Goal: Transaction & Acquisition: Book appointment/travel/reservation

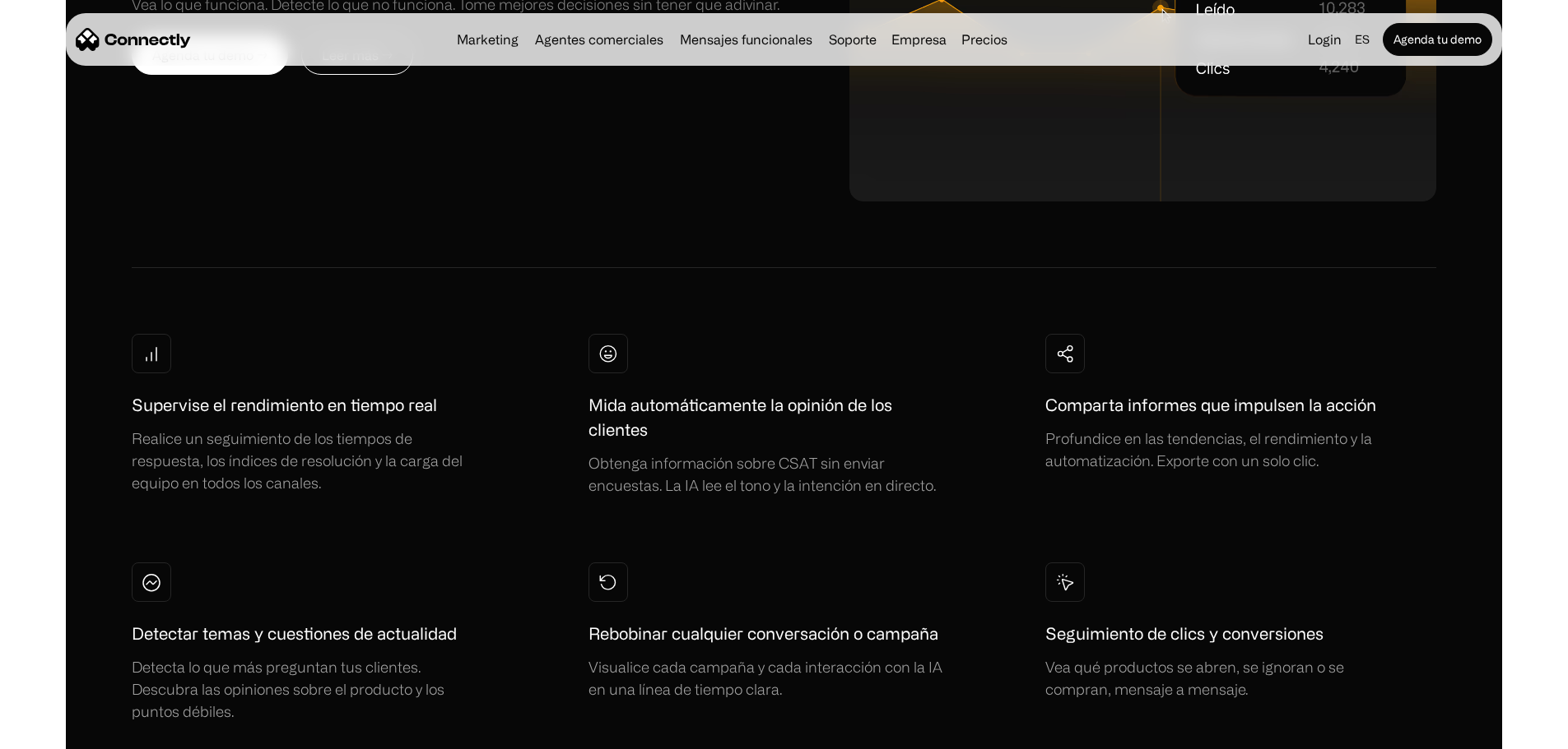
scroll to position [4853, 0]
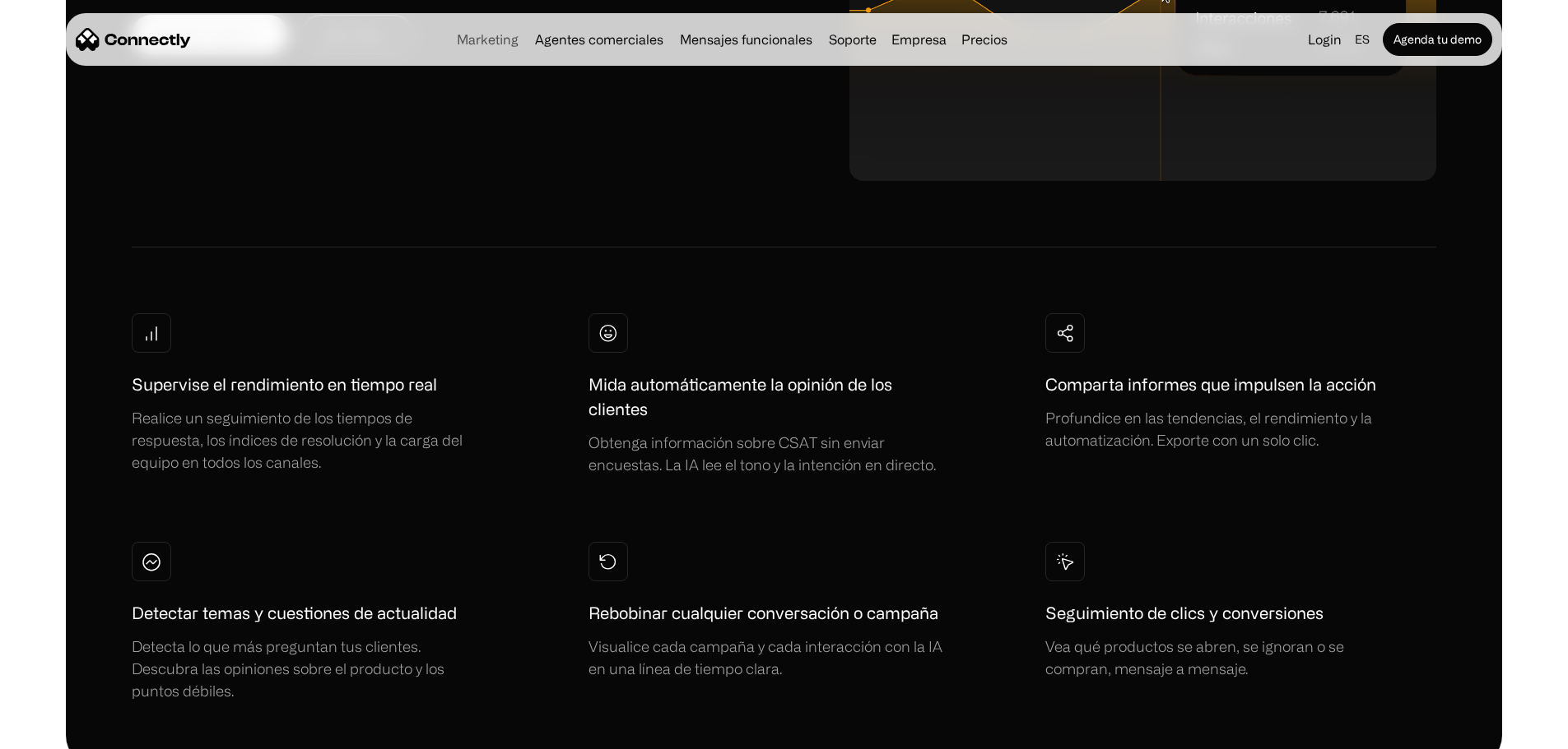
click at [450, 42] on link "Marketing" at bounding box center [488, 39] width 75 height 13
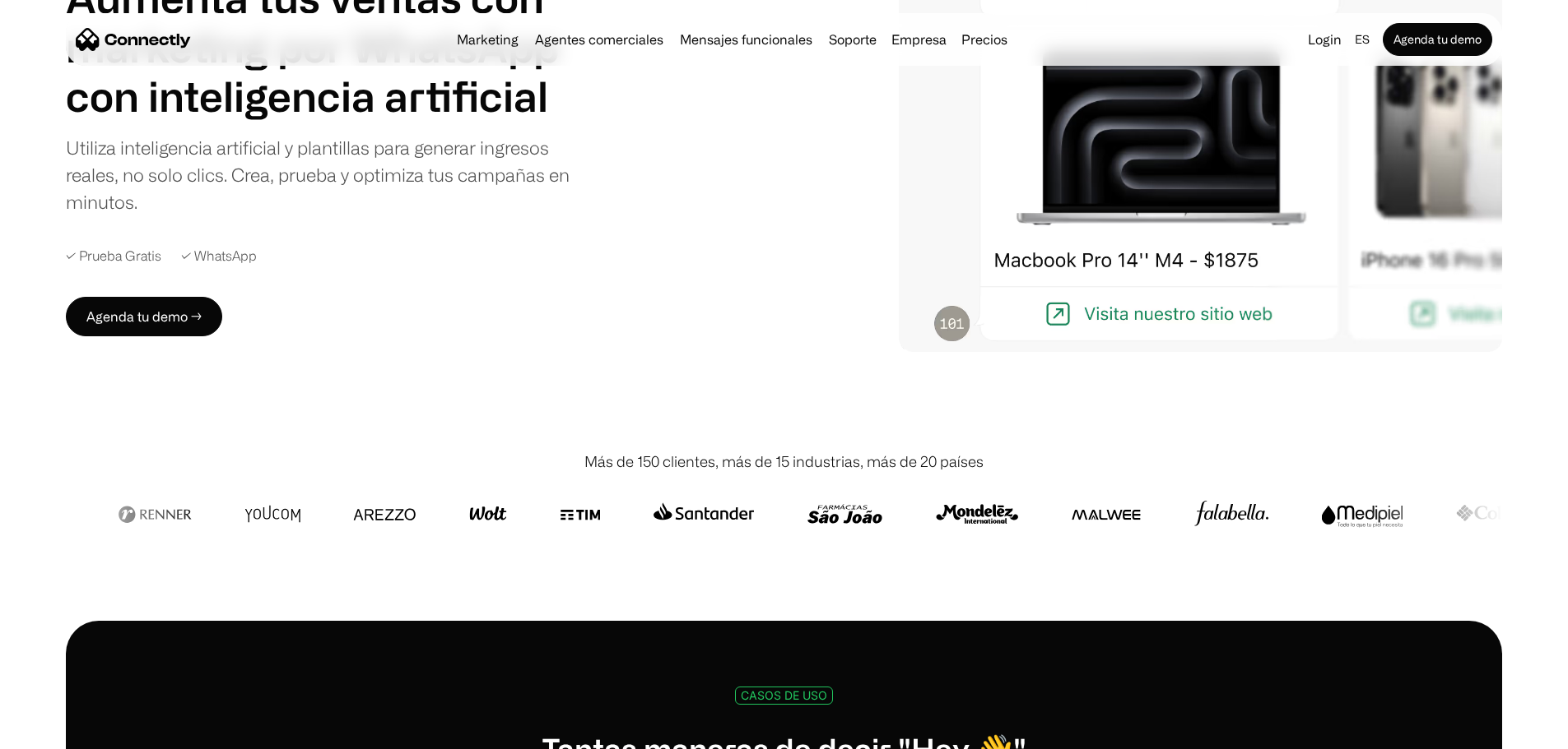
scroll to position [246, 0]
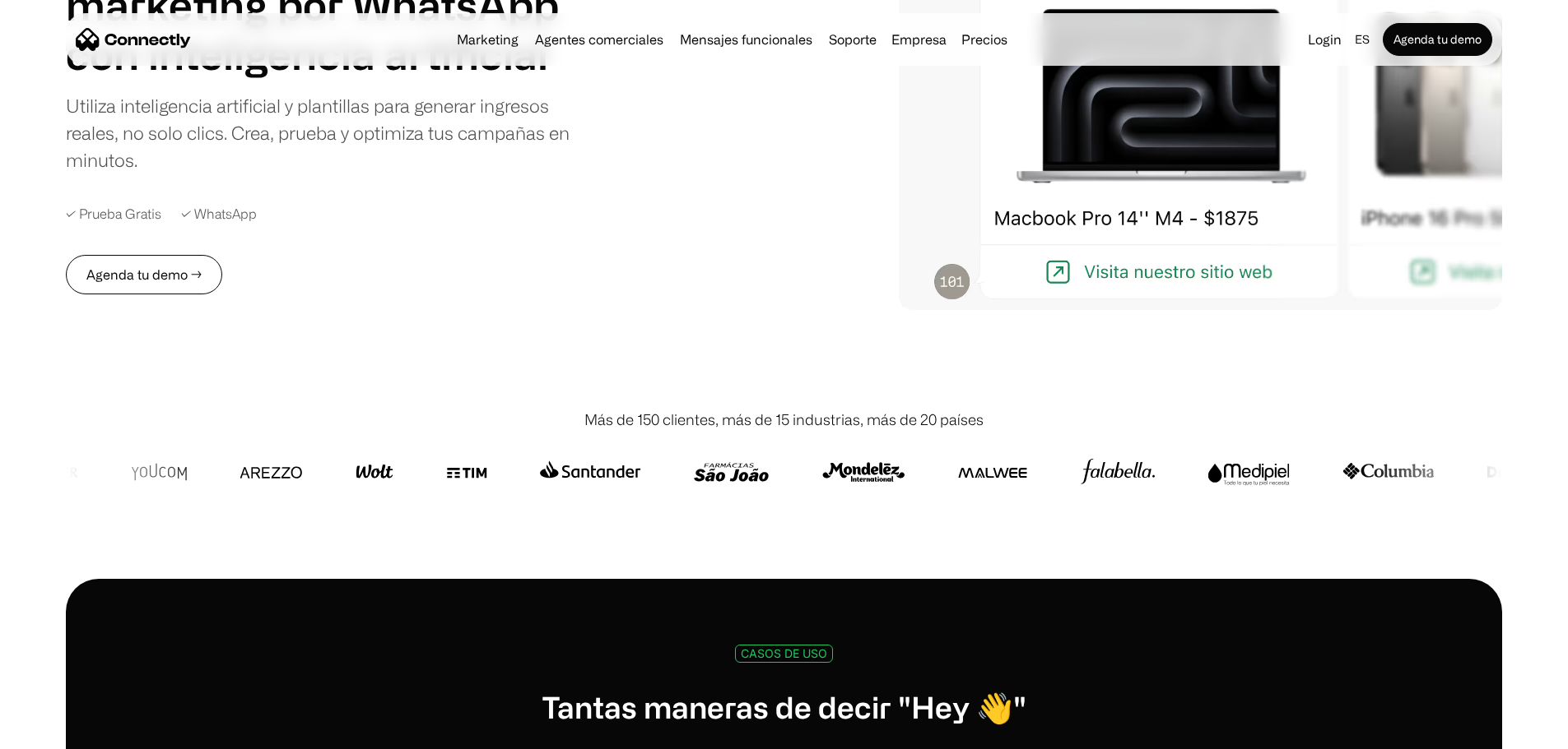
click at [222, 295] on link "Agenda tu demo →" at bounding box center [143, 274] width 157 height 39
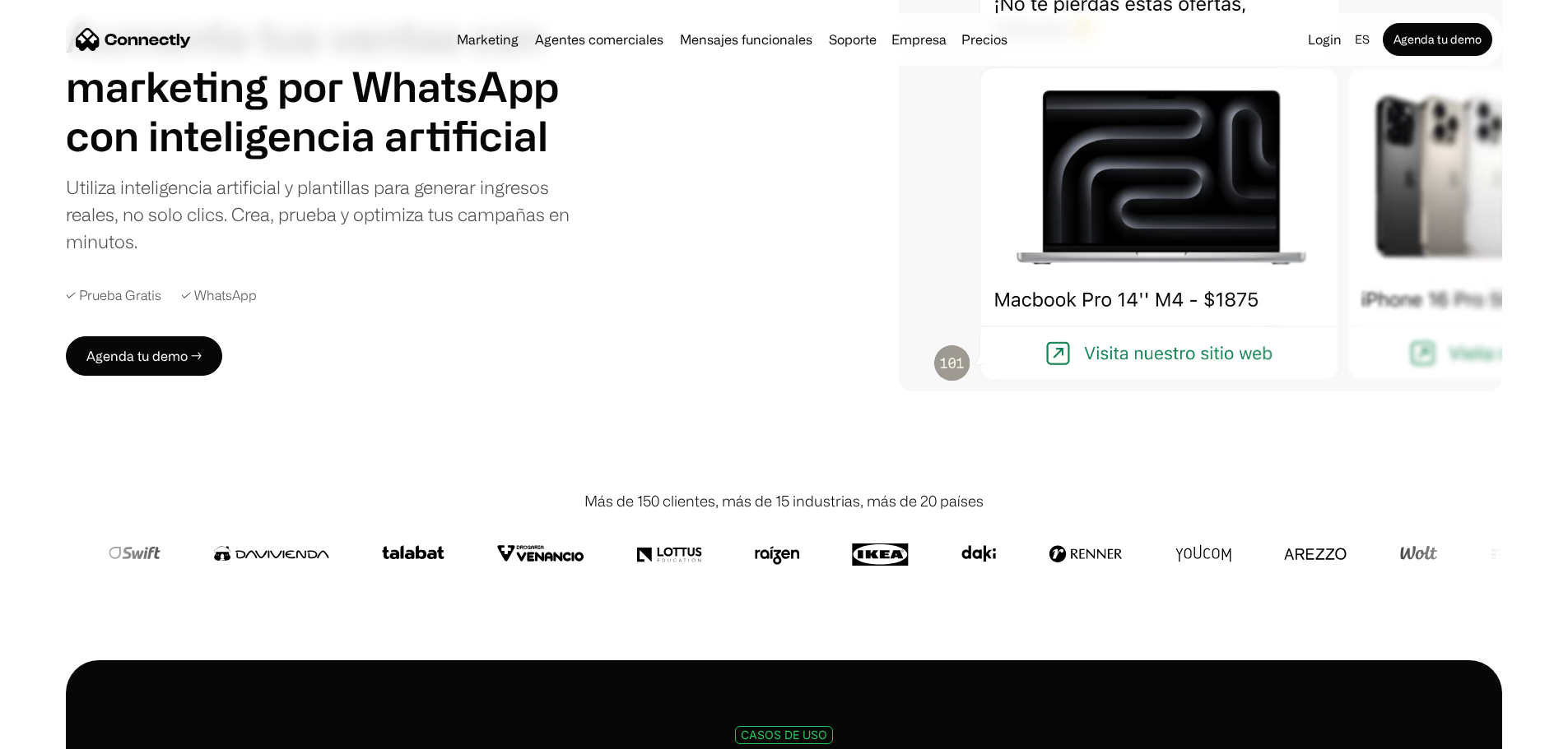
scroll to position [0, 0]
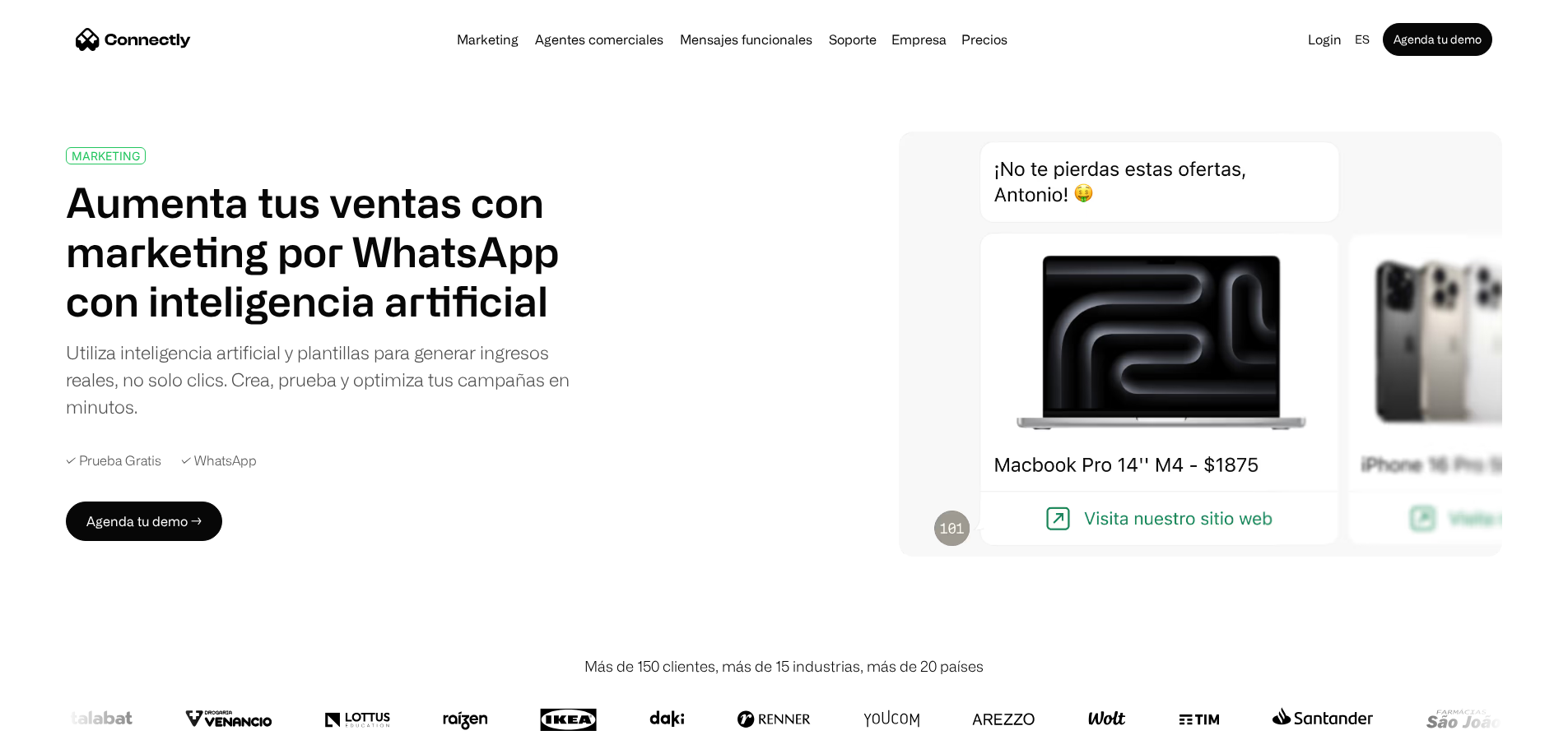
click at [81, 190] on div "MARKETING Aumenta tus ventas con marketing por WhatsApp con inteligencia artifi…" at bounding box center [784, 344] width 1568 height 426
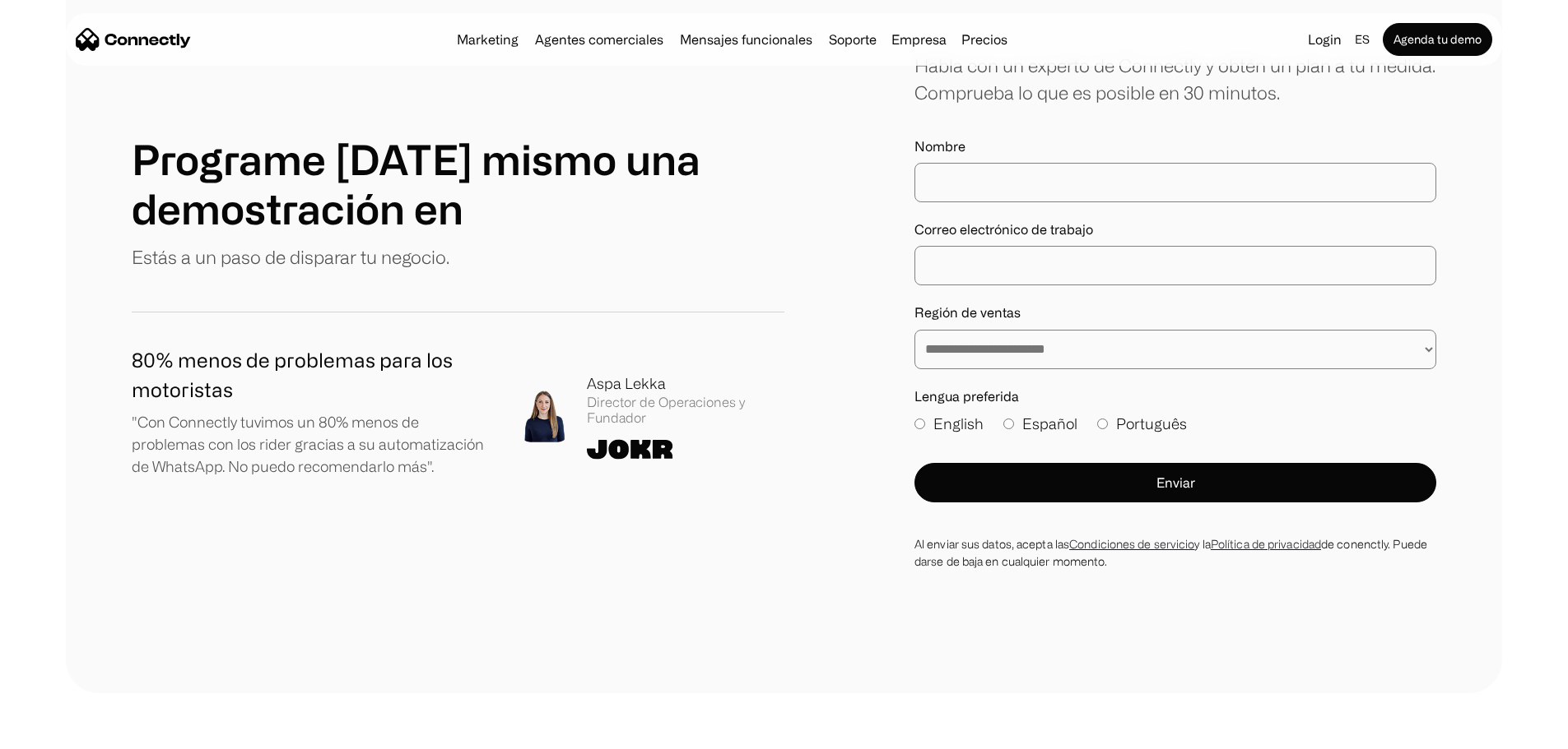
scroll to position [246, 0]
